Goal: Information Seeking & Learning: Check status

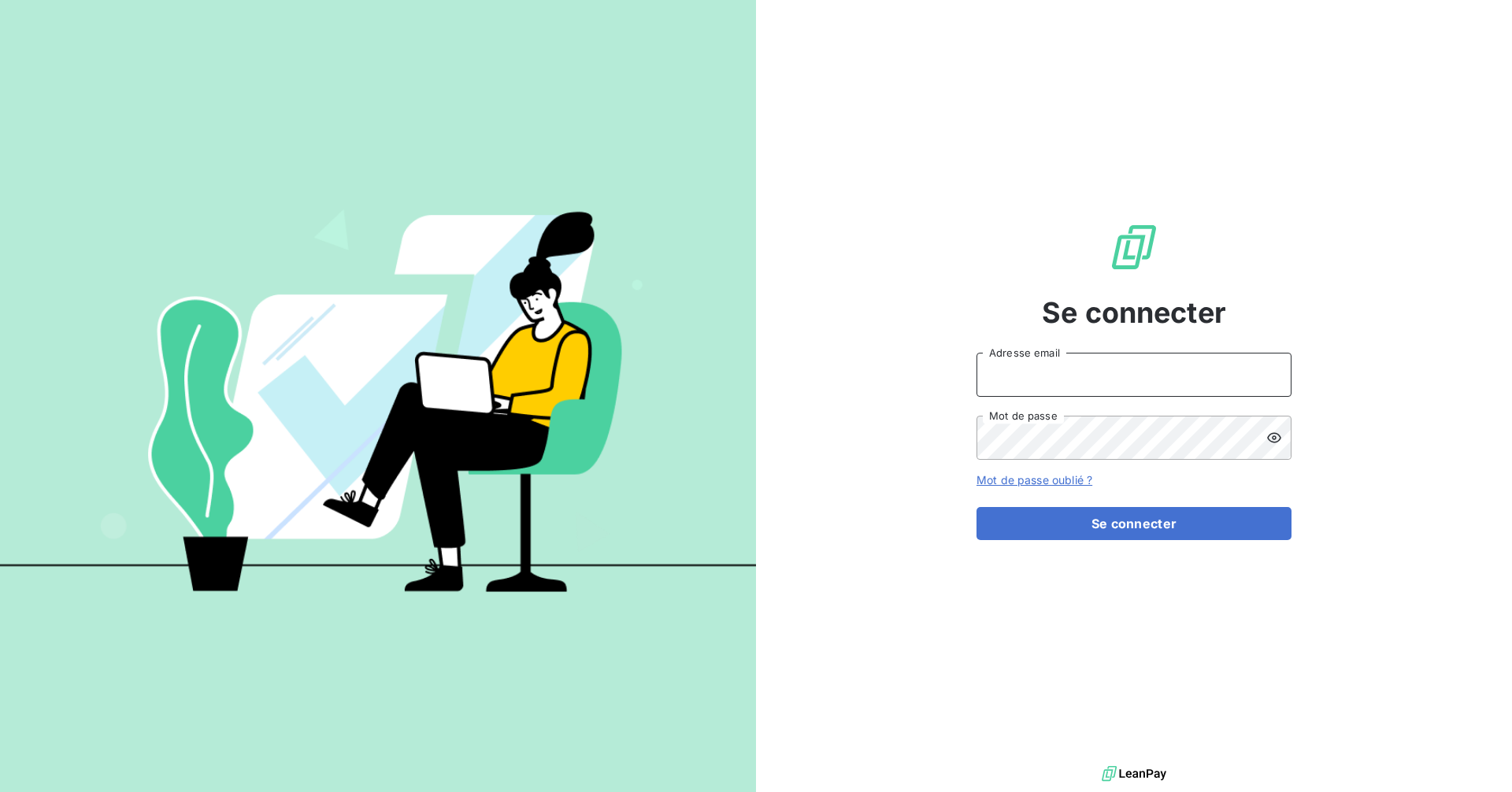
click at [1066, 367] on input "Adresse email" at bounding box center [1134, 374] width 315 height 44
type input "recouvrement-isolidarite@cmservice.fr"
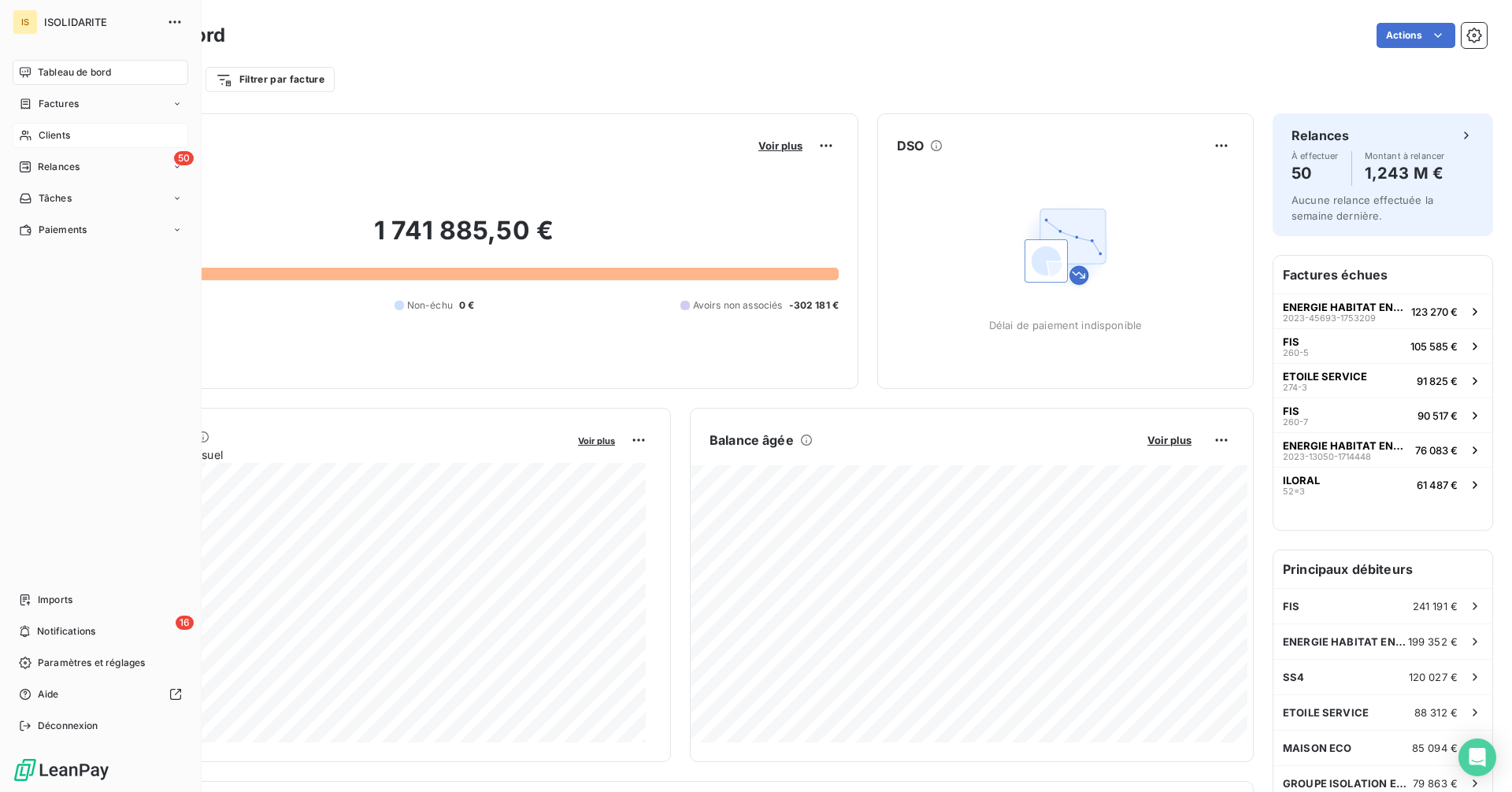
click at [50, 130] on span "Clients" at bounding box center [54, 136] width 31 height 14
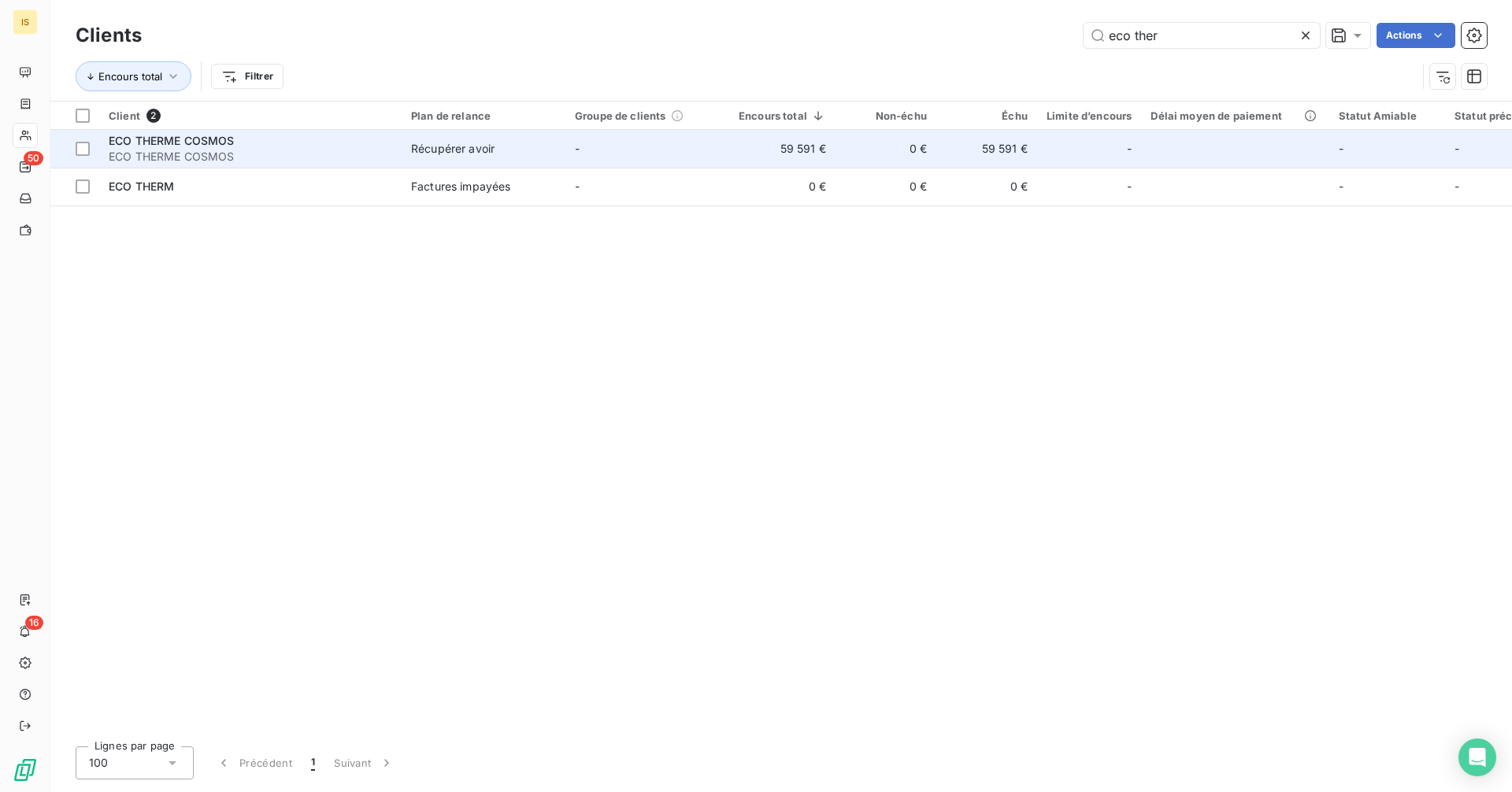
type input "eco ther"
click at [781, 154] on td "59 591 €" at bounding box center [781, 149] width 106 height 38
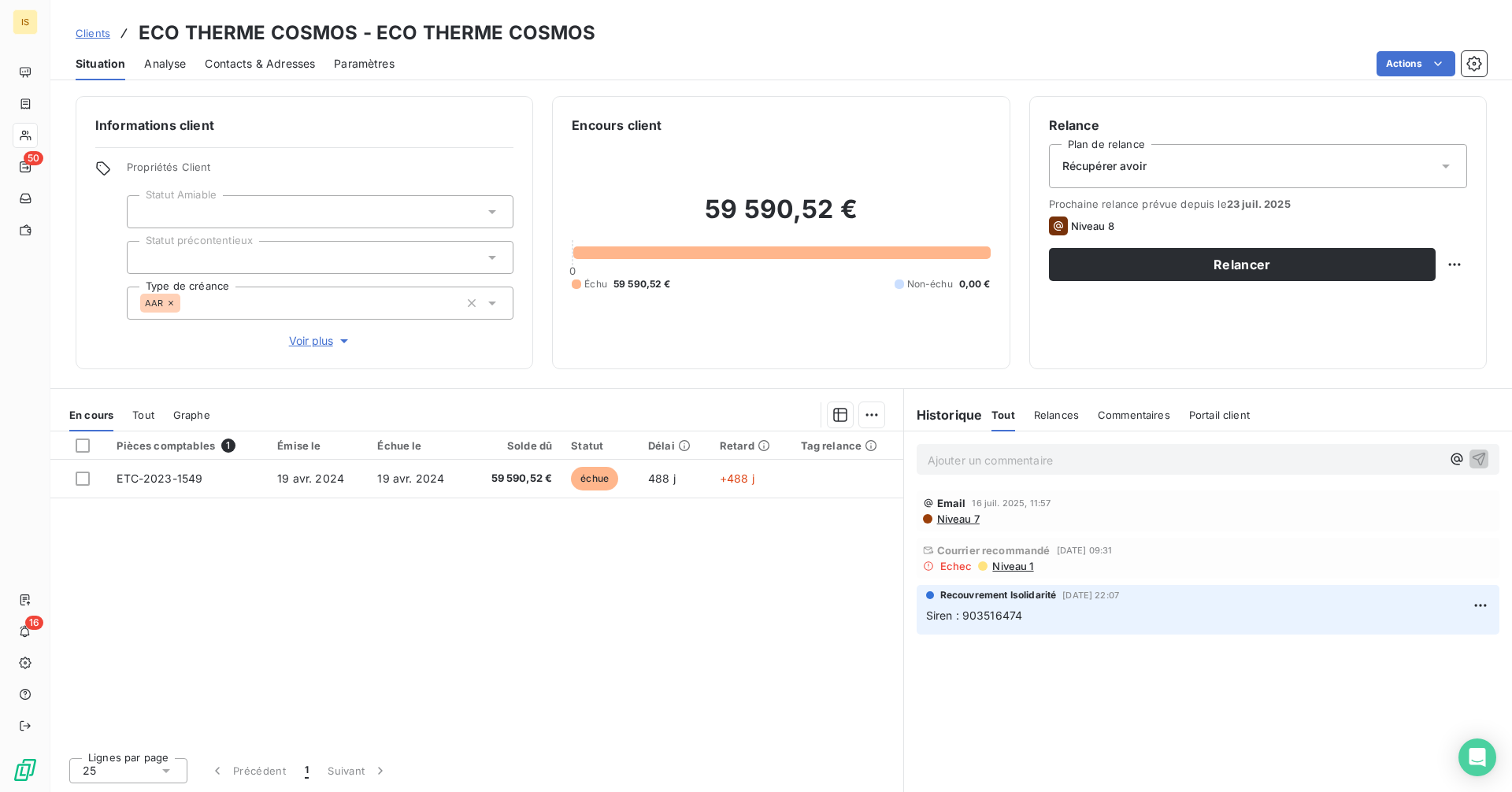
drag, startPoint x: 927, startPoint y: 550, endPoint x: 1140, endPoint y: 554, distance: 213.0
click at [1140, 554] on div "Courrier recommandé [DATE] 09:31" at bounding box center [1208, 550] width 570 height 13
click at [928, 555] on icon at bounding box center [928, 550] width 11 height 11
drag, startPoint x: 930, startPoint y: 552, endPoint x: 1139, endPoint y: 549, distance: 209.0
click at [1139, 549] on div "Courrier recommandé [DATE] 09:31" at bounding box center [1208, 550] width 570 height 13
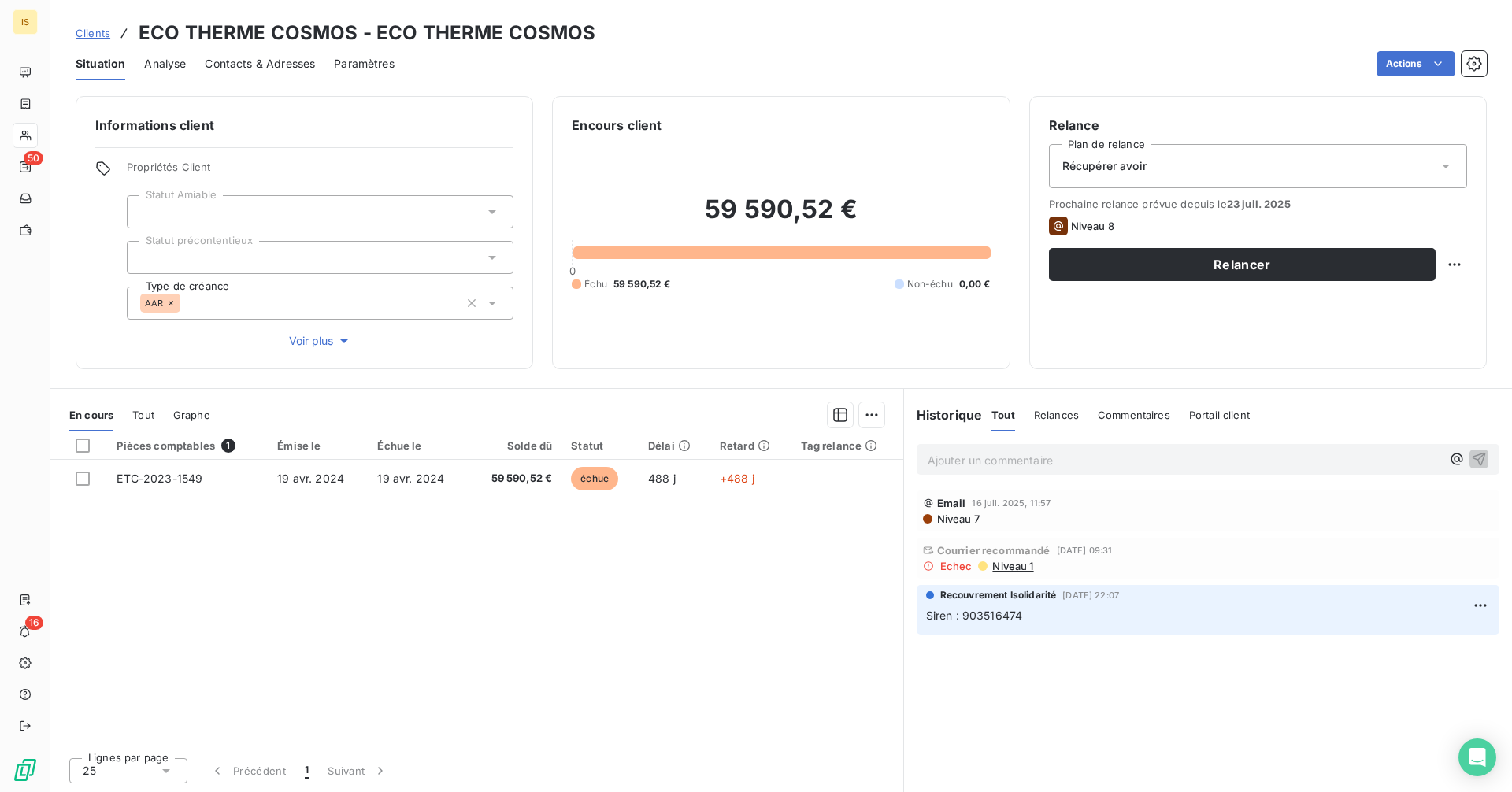
click at [945, 548] on span "Courrier recommandé" at bounding box center [993, 550] width 113 height 13
click at [98, 35] on span "Clients" at bounding box center [93, 33] width 35 height 13
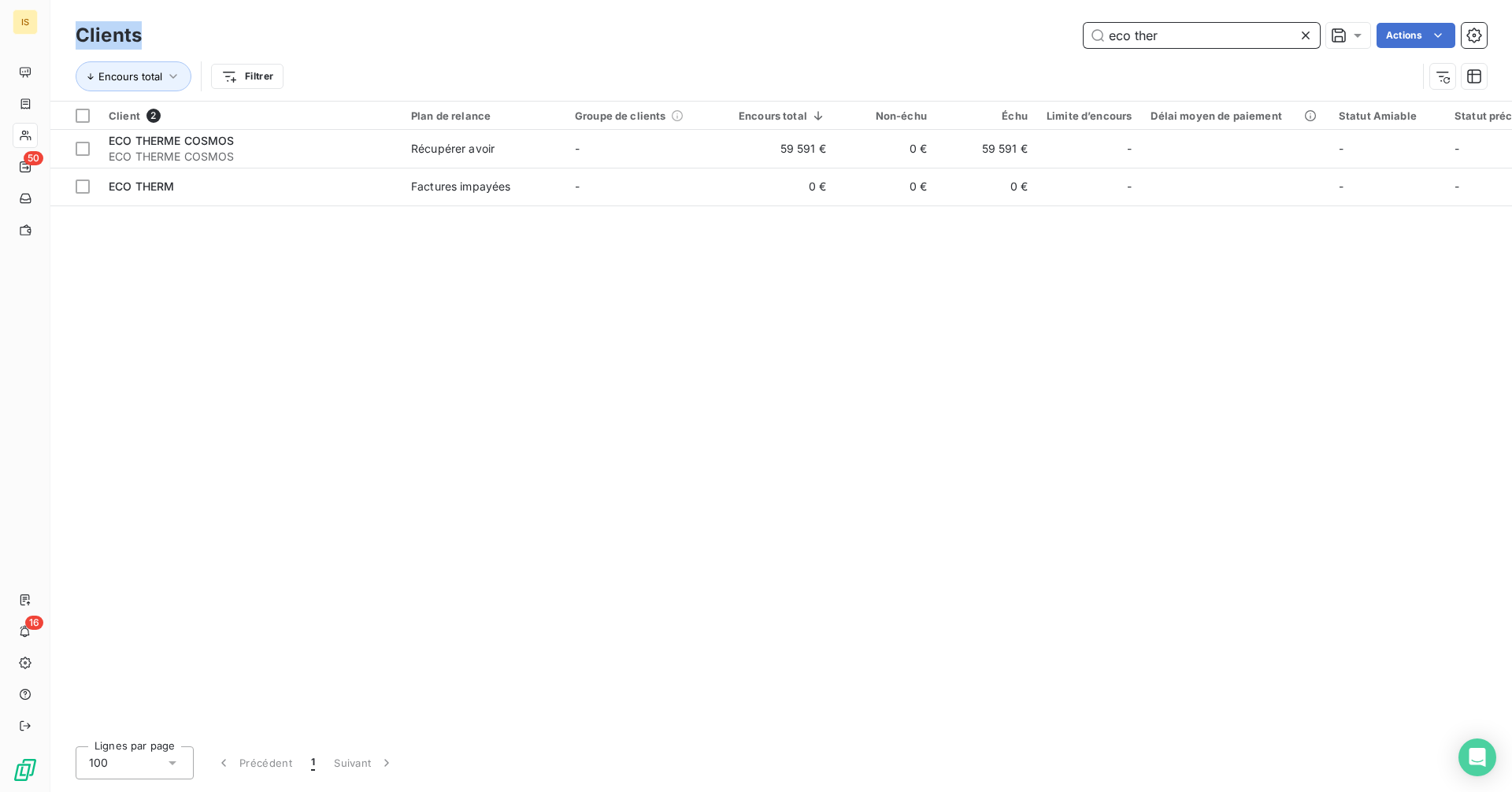
click at [1183, 41] on input "eco ther" at bounding box center [1202, 35] width 237 height 25
click at [1183, 41] on input "eco ther" at bounding box center [1202, 35] width 237 height 25
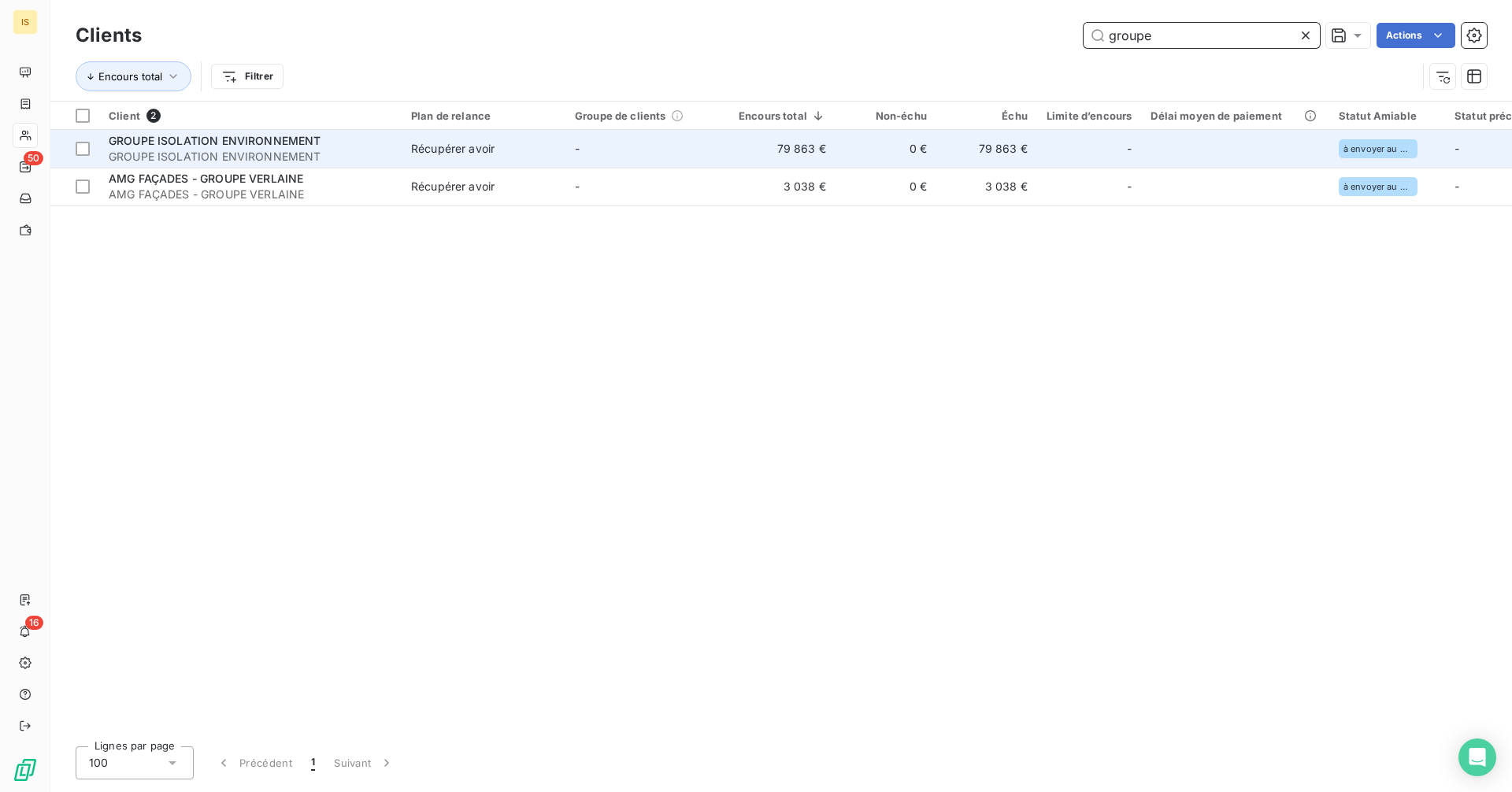
type input "groupe"
click at [737, 145] on td "79 863 €" at bounding box center [781, 149] width 106 height 38
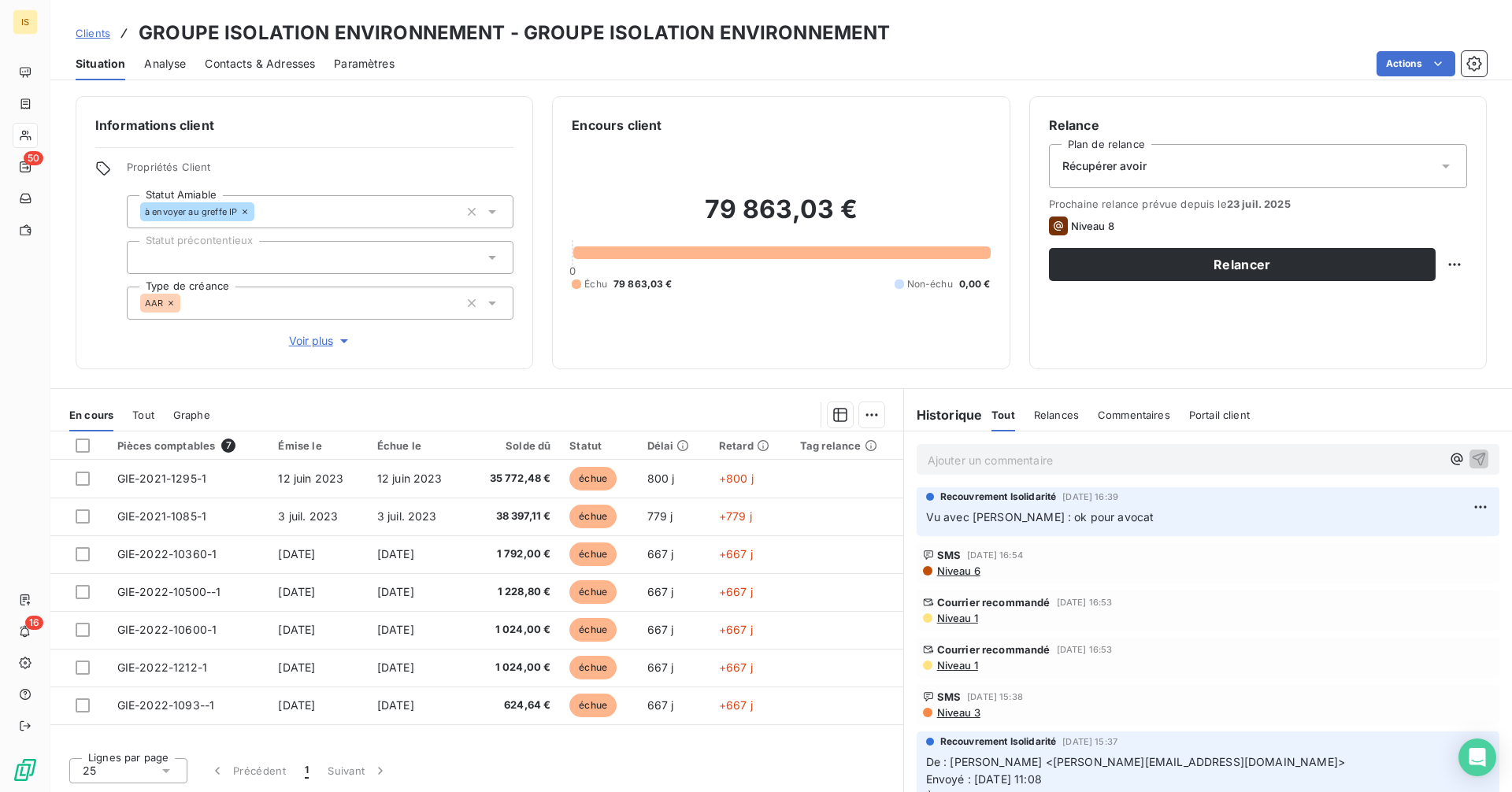
scroll to position [1654, 0]
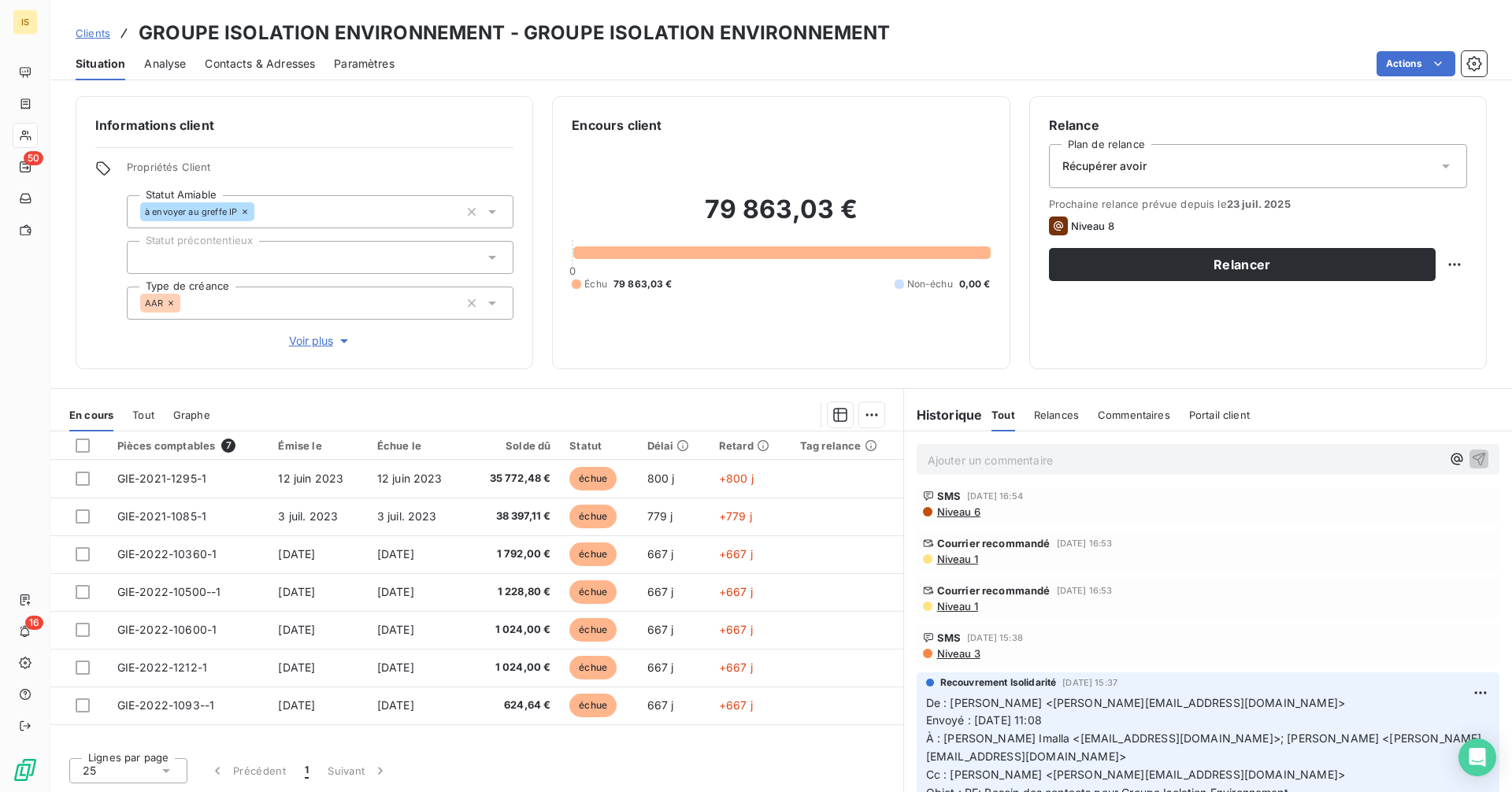
click at [969, 614] on div "Courrier recommandé [DATE] 16:53 Niveau 1" at bounding box center [1207, 598] width 583 height 41
click at [969, 608] on span "Niveau 1" at bounding box center [956, 606] width 42 height 13
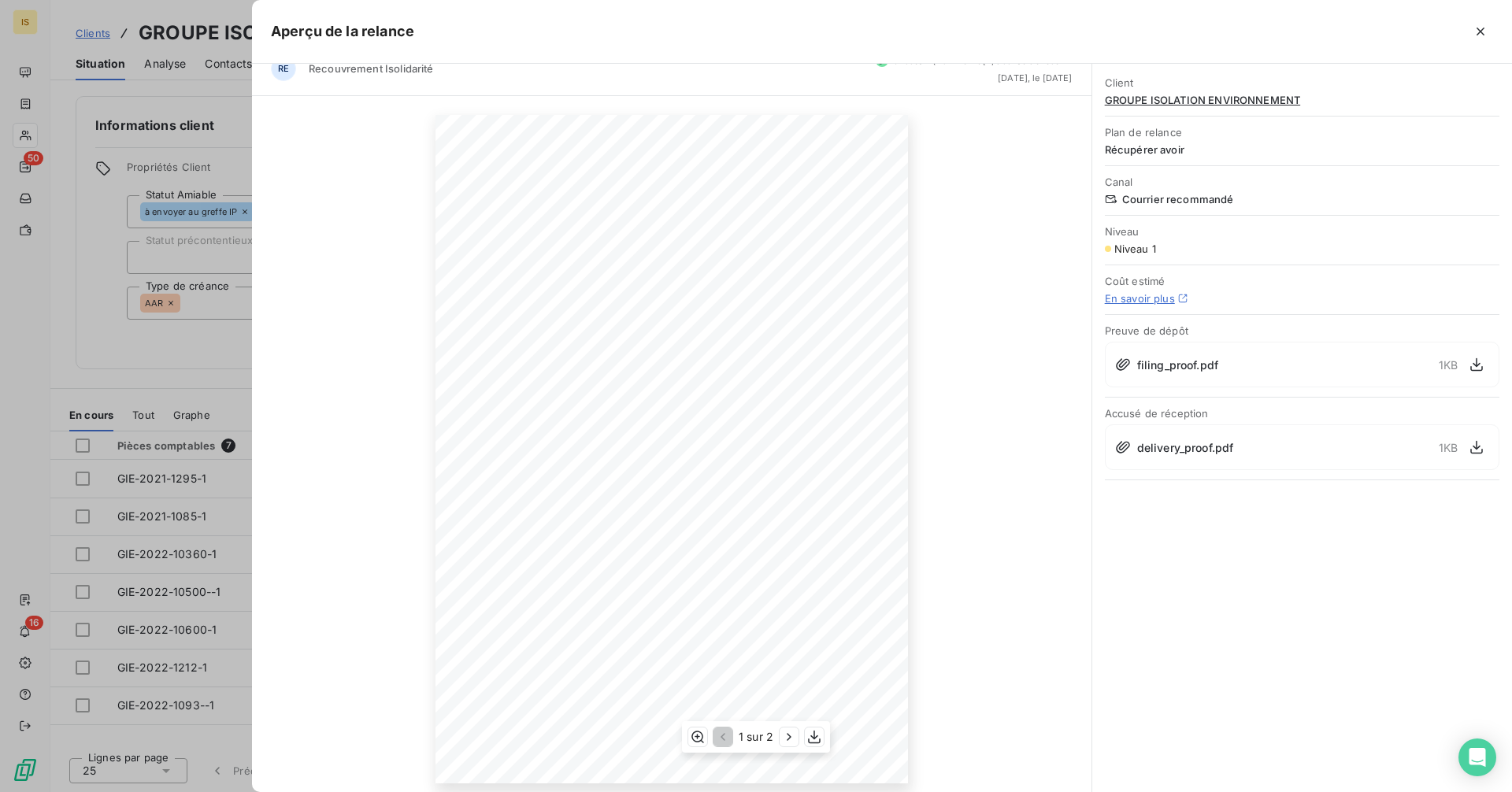
scroll to position [32, 0]
click at [794, 738] on icon "button" at bounding box center [789, 737] width 16 height 16
click at [723, 737] on icon "button" at bounding box center [721, 737] width 16 height 16
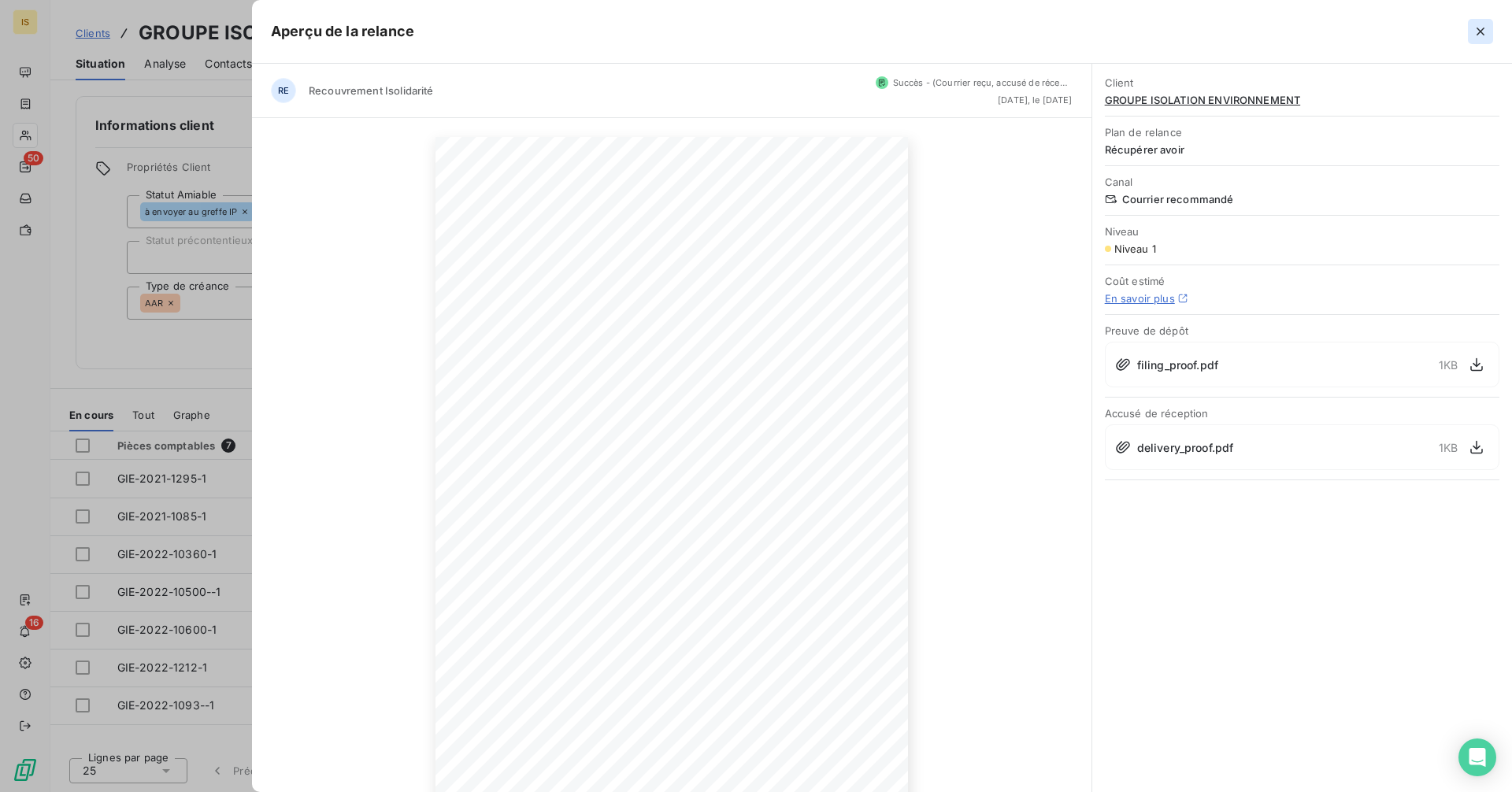
click at [1475, 36] on icon "button" at bounding box center [1480, 31] width 16 height 16
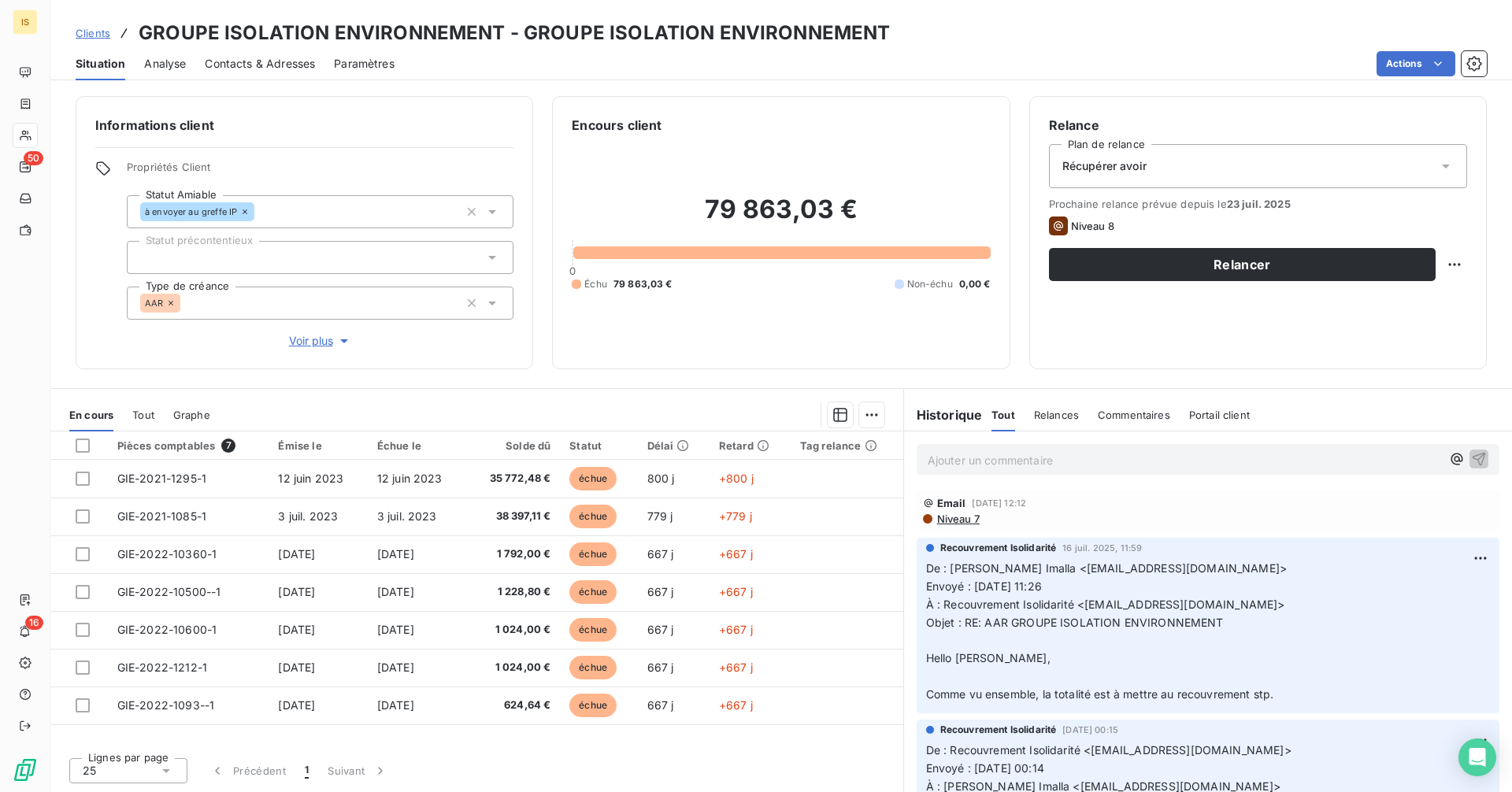
click at [965, 518] on span "Niveau 7" at bounding box center [957, 519] width 44 height 13
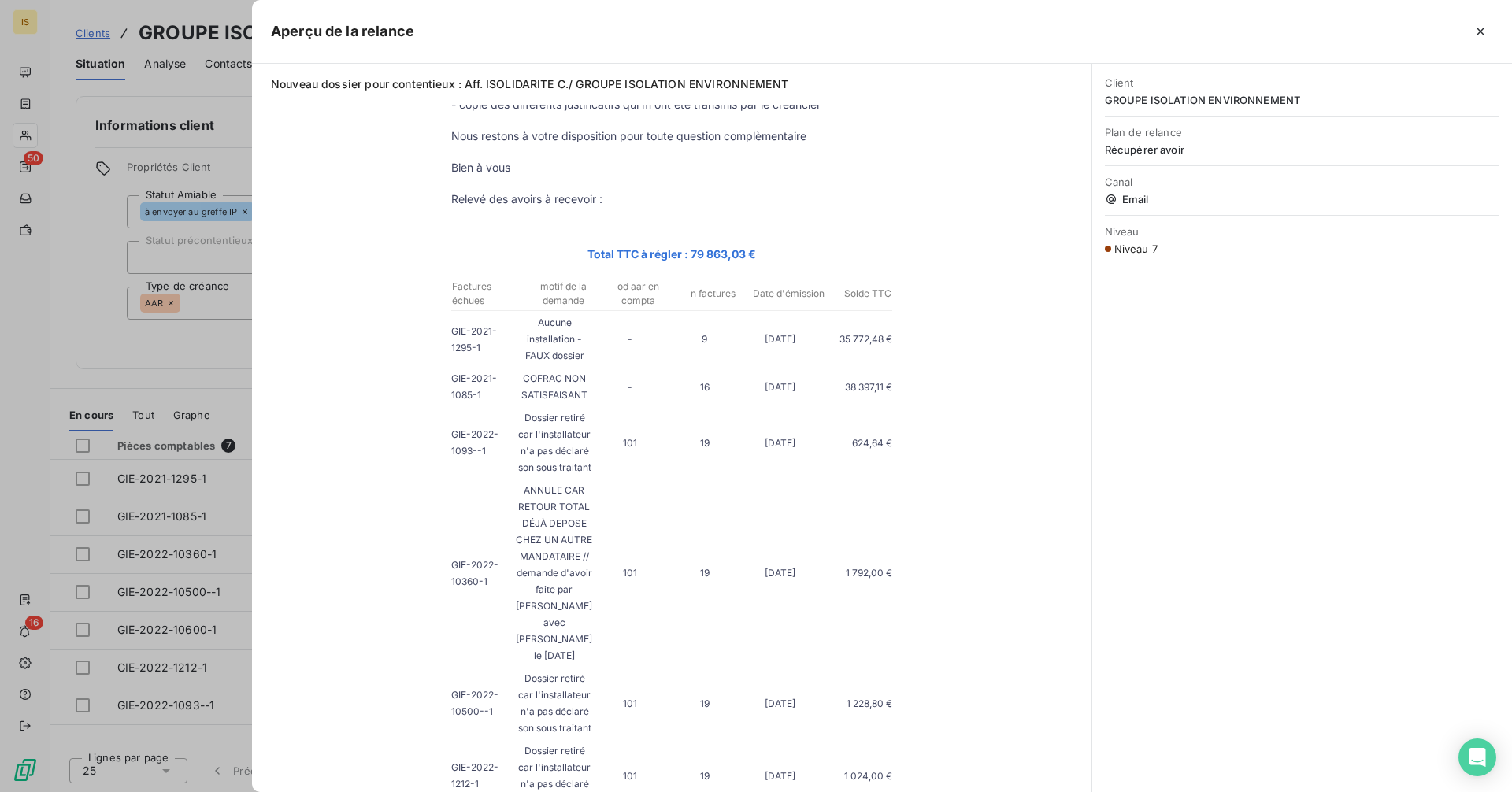
scroll to position [263, 0]
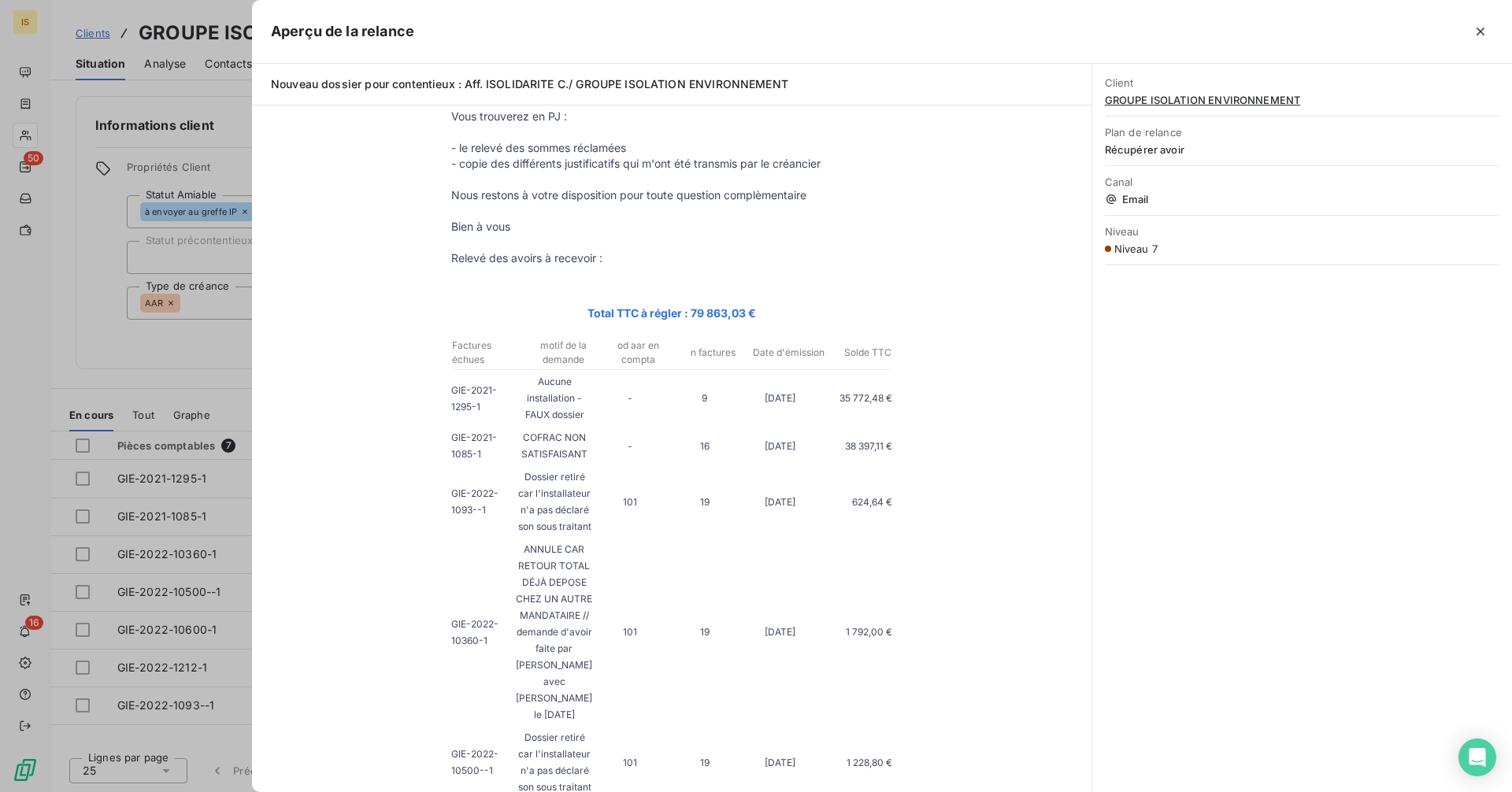
click at [540, 444] on p "COFRAC NON SATISFAISANT" at bounding box center [554, 446] width 75 height 33
drag, startPoint x: 522, startPoint y: 439, endPoint x: 607, endPoint y: 441, distance: 85.0
click at [607, 441] on tr "GIE-2021-1085-1 COFRAC NON SATISFAISANT - 16 [DATE] 38 397,11 €" at bounding box center [671, 446] width 441 height 33
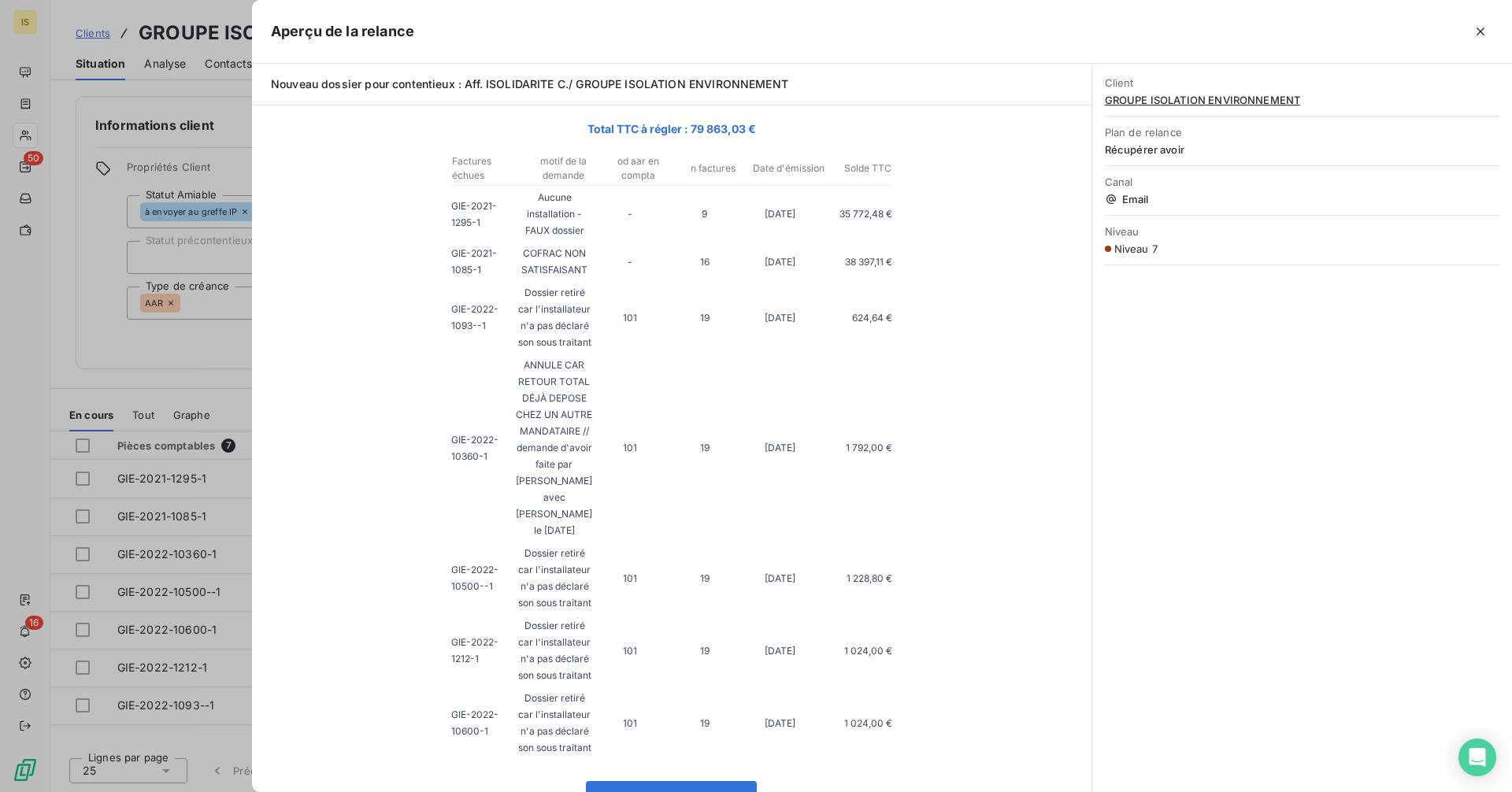
click at [572, 320] on p "Dossier retiré car l'installateur n'a pas déclaré son sous traitant" at bounding box center [554, 317] width 75 height 67
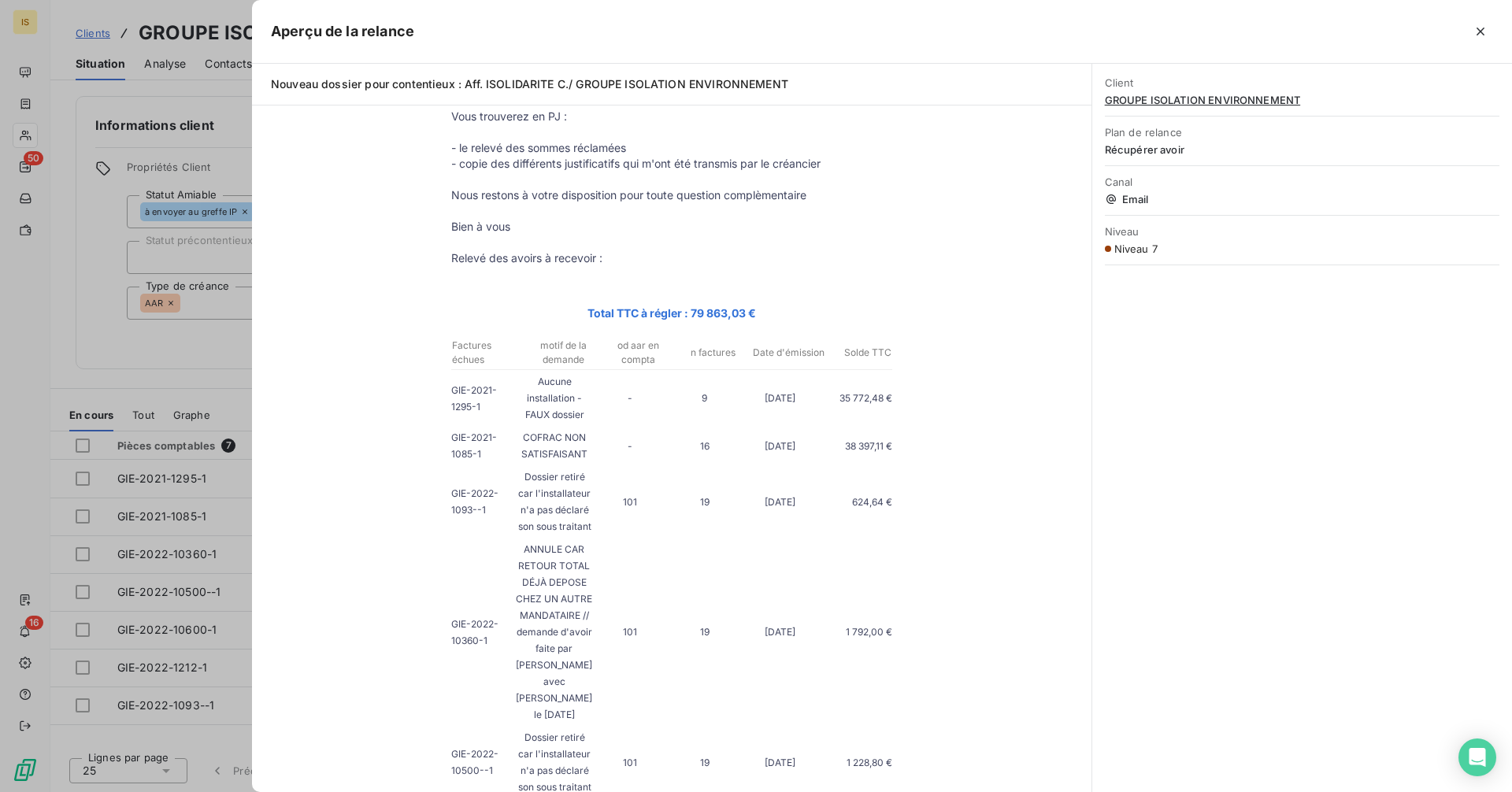
drag, startPoint x: 531, startPoint y: 389, endPoint x: 578, endPoint y: 415, distance: 53.7
click at [578, 415] on p "Aucune installation - FAUX dossier" at bounding box center [554, 397] width 75 height 49
click at [548, 423] on p "Aucune installation - FAUX dossier" at bounding box center [554, 397] width 75 height 49
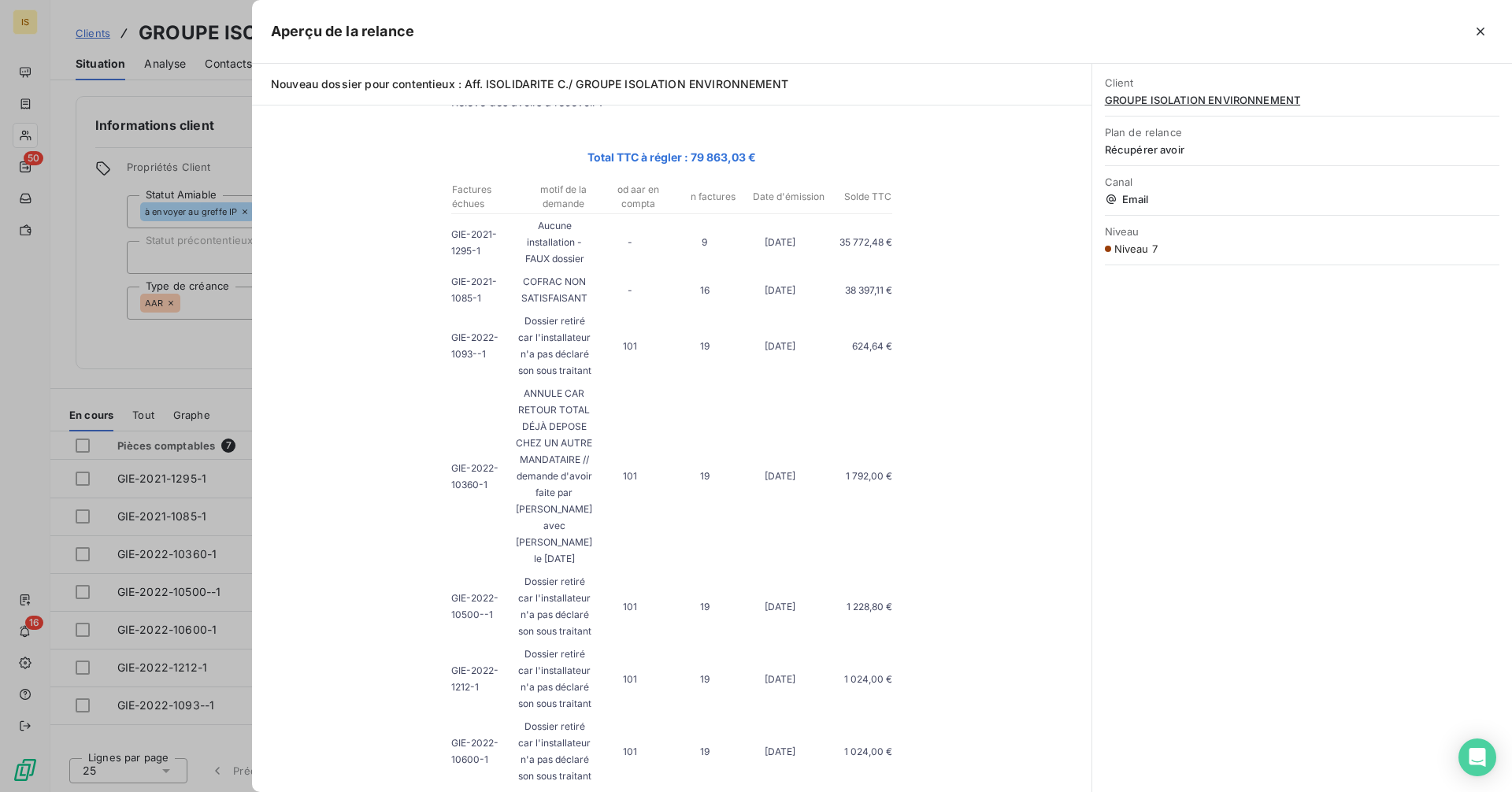
scroll to position [447, 0]
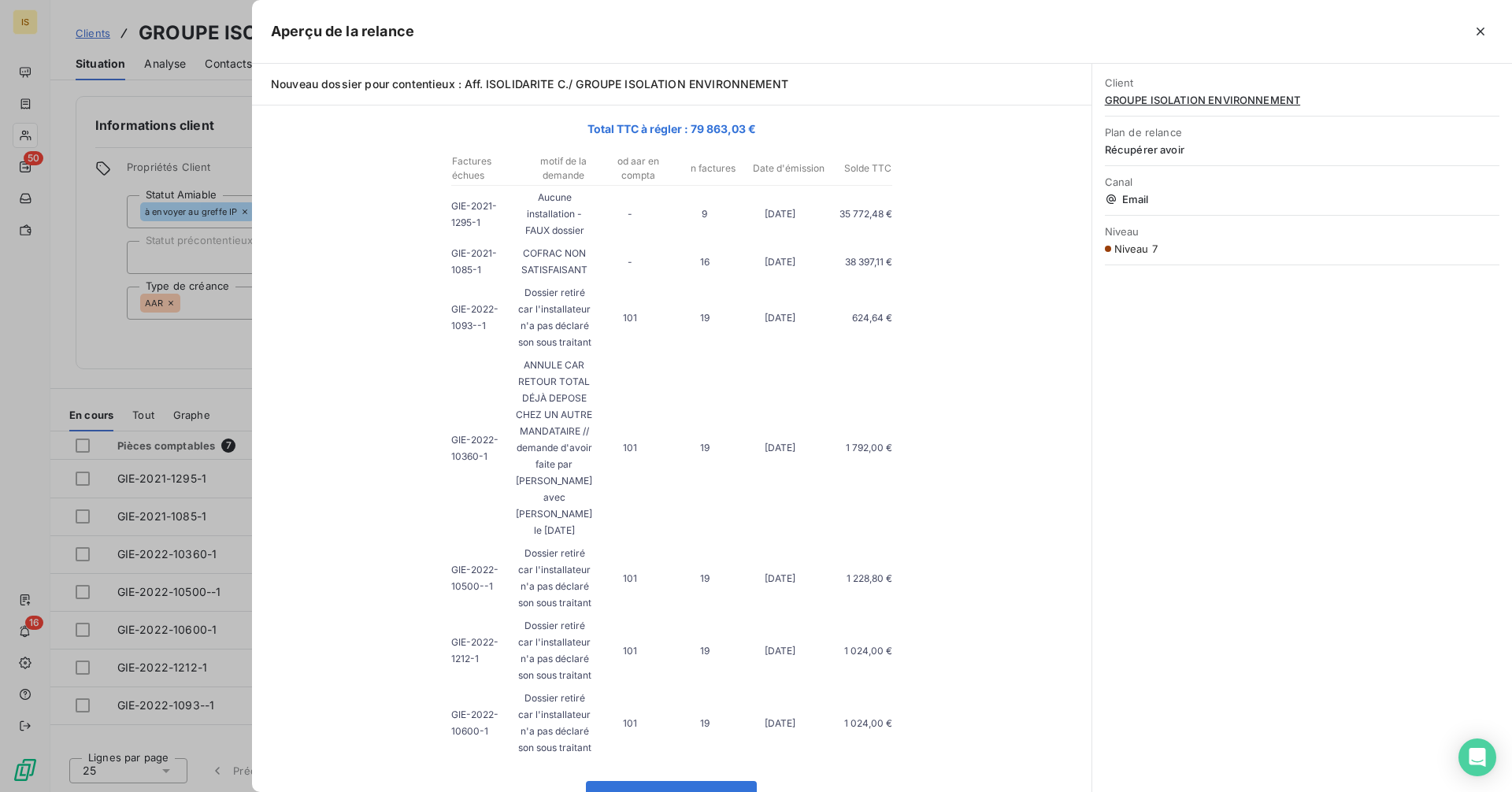
click at [530, 297] on p "Dossier retiré car l'installateur n'a pas déclaré son sous traitant" at bounding box center [554, 317] width 75 height 67
click at [522, 292] on p "Dossier retiré car l'installateur n'a pas déclaré son sous traitant" at bounding box center [554, 317] width 75 height 67
drag, startPoint x: 522, startPoint y: 292, endPoint x: 585, endPoint y: 344, distance: 81.7
click at [585, 344] on p "Dossier retiré car l'installateur n'a pas déclaré son sous traitant" at bounding box center [554, 317] width 75 height 67
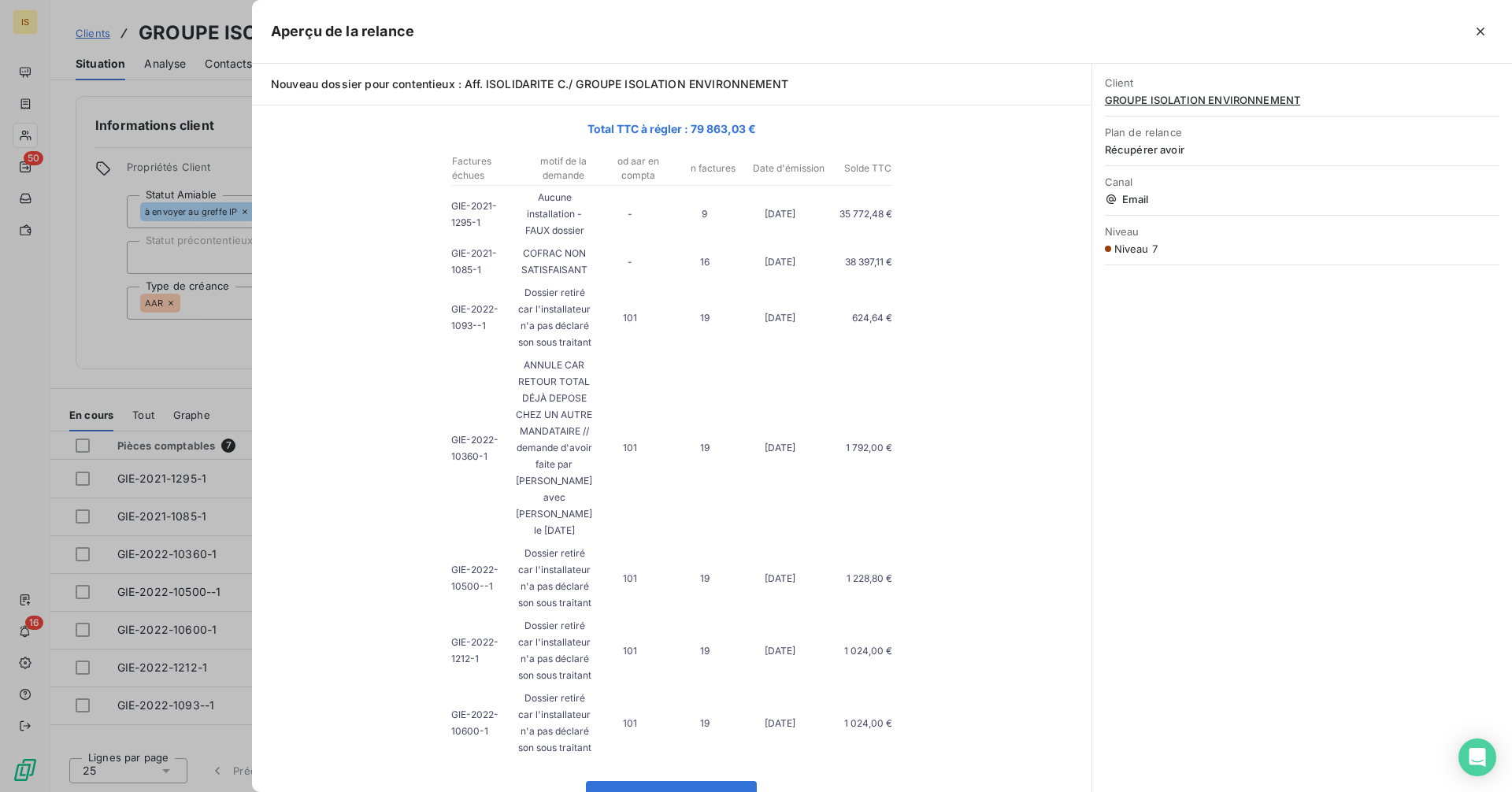
click at [549, 332] on p "Dossier retiré car l'installateur n'a pas déclaré son sous traitant" at bounding box center [554, 317] width 75 height 67
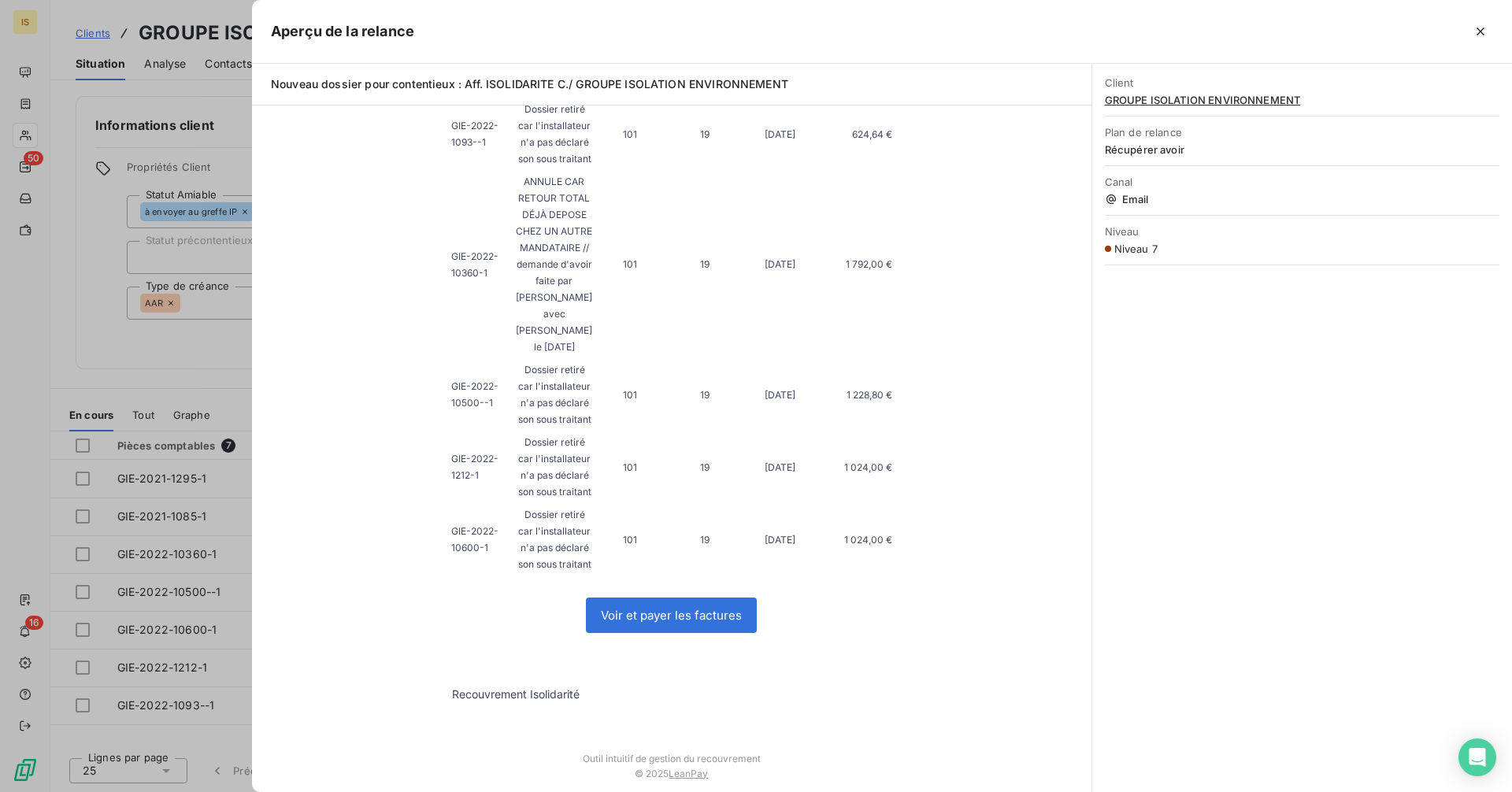
click at [542, 274] on p "ANNULE CAR RETOUR TOTAL DÉJÀ DEPOSE CHEZ UN AUTRE MANDATAIRE // demande d'avoir…" at bounding box center [554, 264] width 76 height 182
click at [525, 269] on p "ANNULE CAR RETOUR TOTAL DÉJÀ DEPOSE CHEZ UN AUTRE MANDATAIRE // demande d'avoir…" at bounding box center [554, 264] width 76 height 182
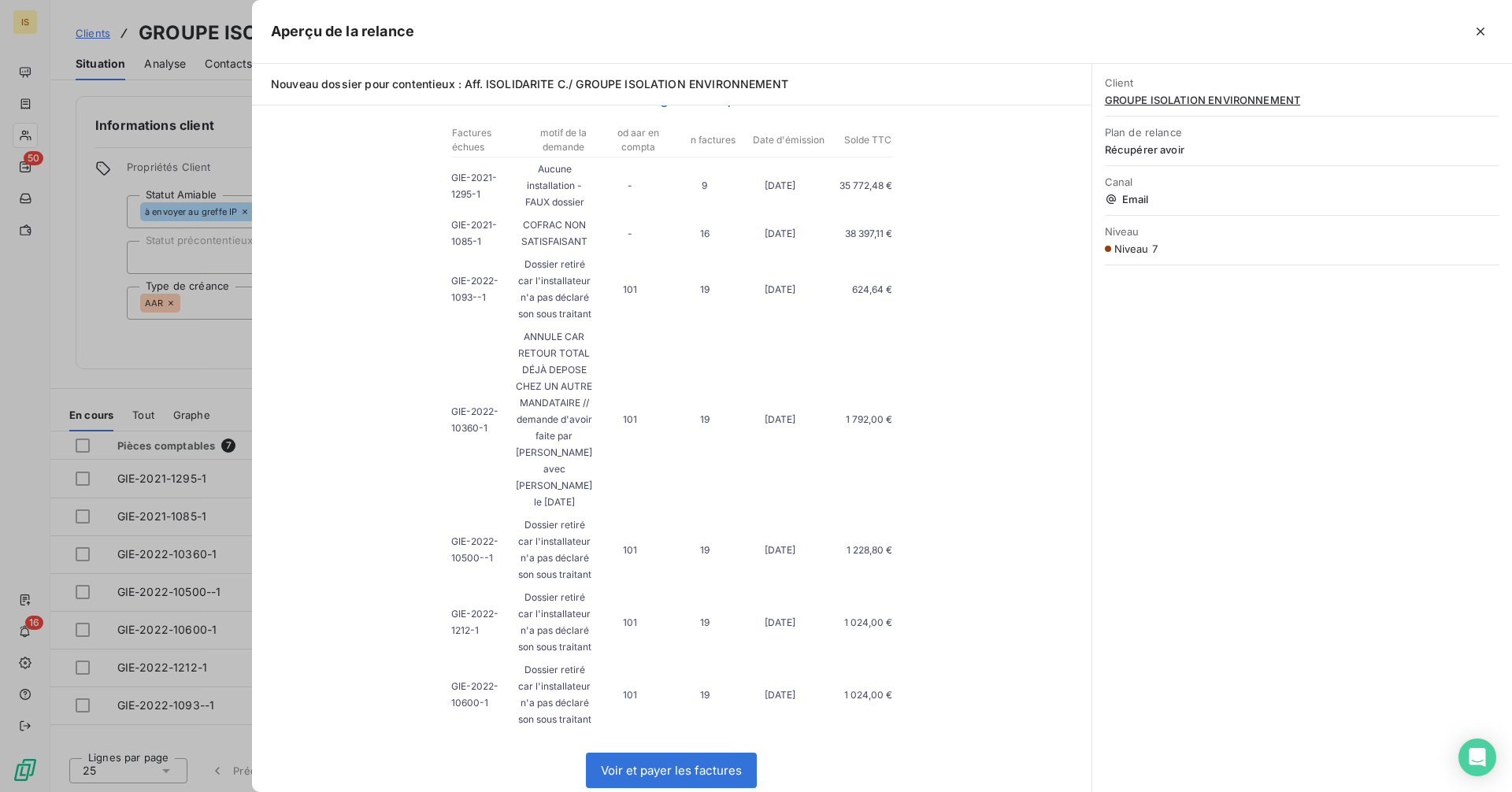
scroll to position [447, 0]
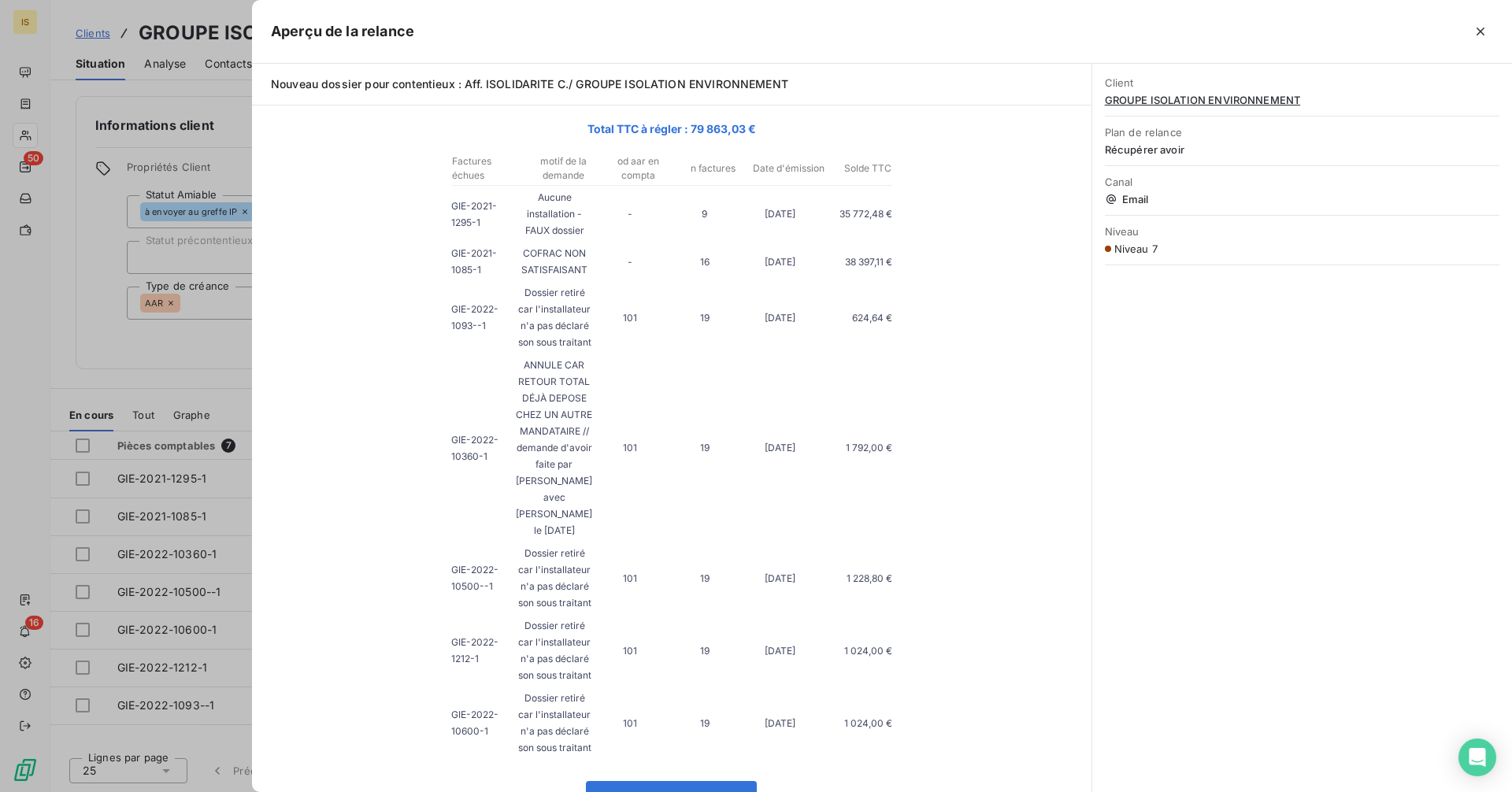
drag, startPoint x: 190, startPoint y: 364, endPoint x: 211, endPoint y: 377, distance: 24.7
click at [190, 364] on div at bounding box center [756, 396] width 1512 height 792
